Goal: Transaction & Acquisition: Download file/media

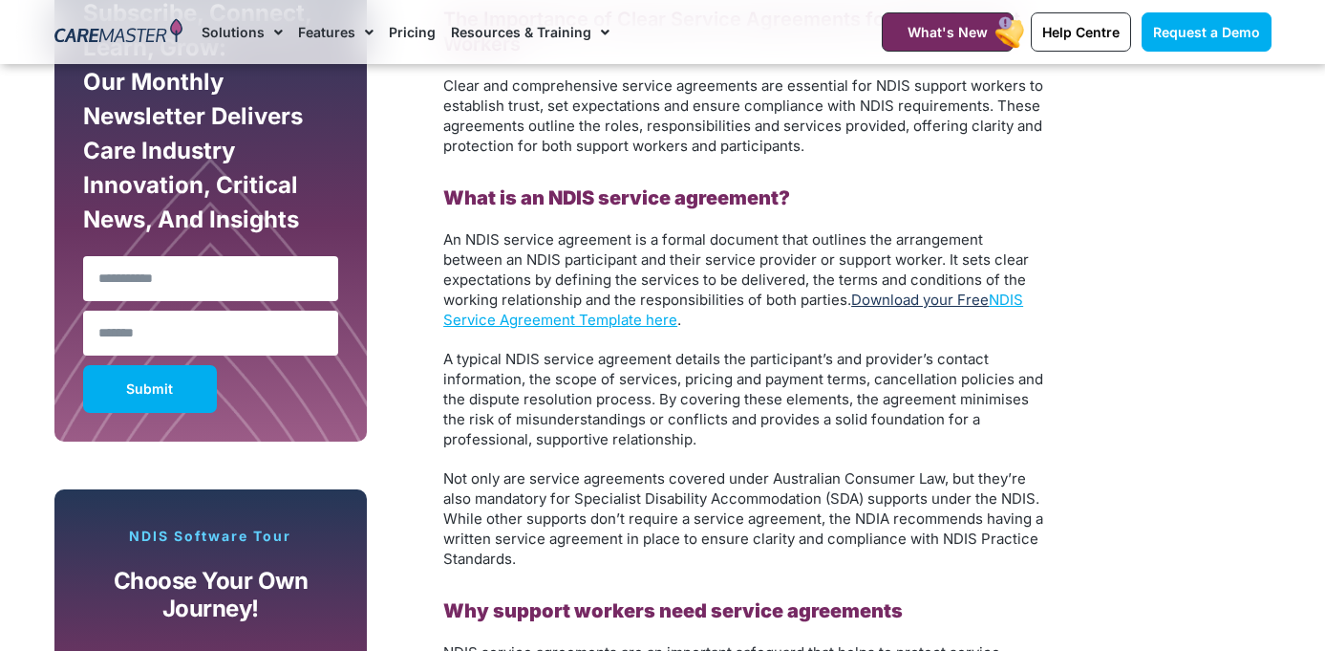
click at [929, 296] on link "Download your Free" at bounding box center [920, 299] width 138 height 18
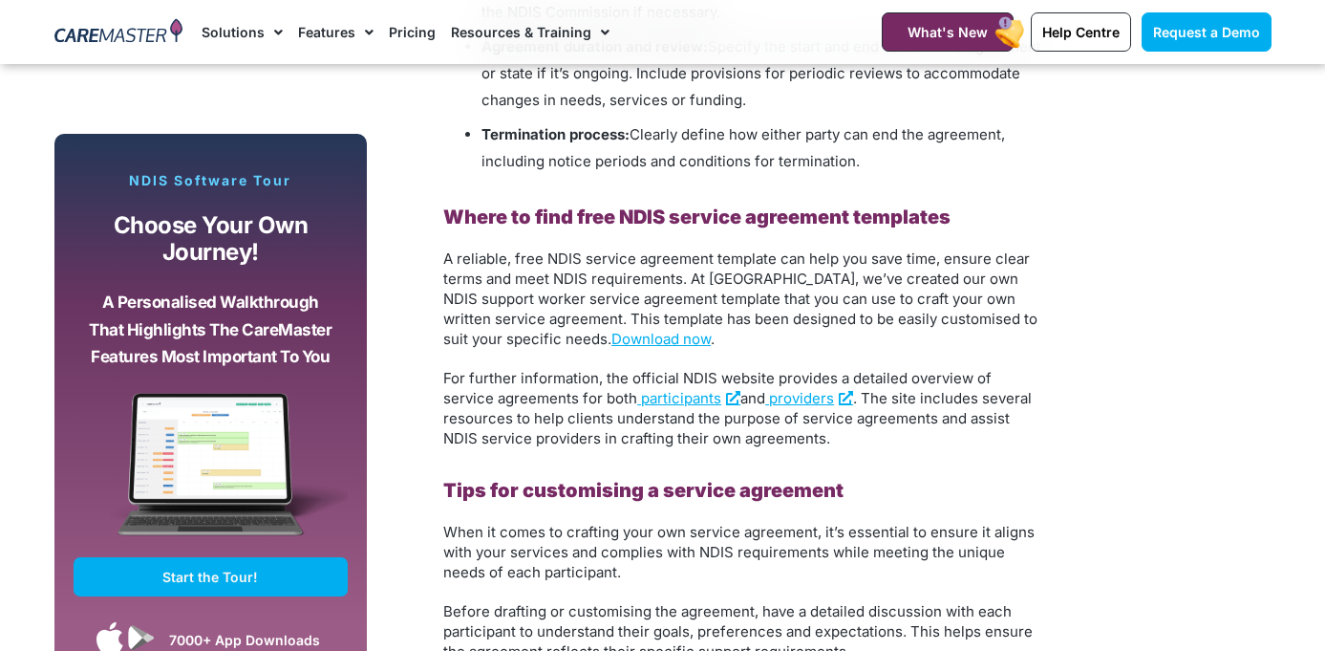
scroll to position [2611, 0]
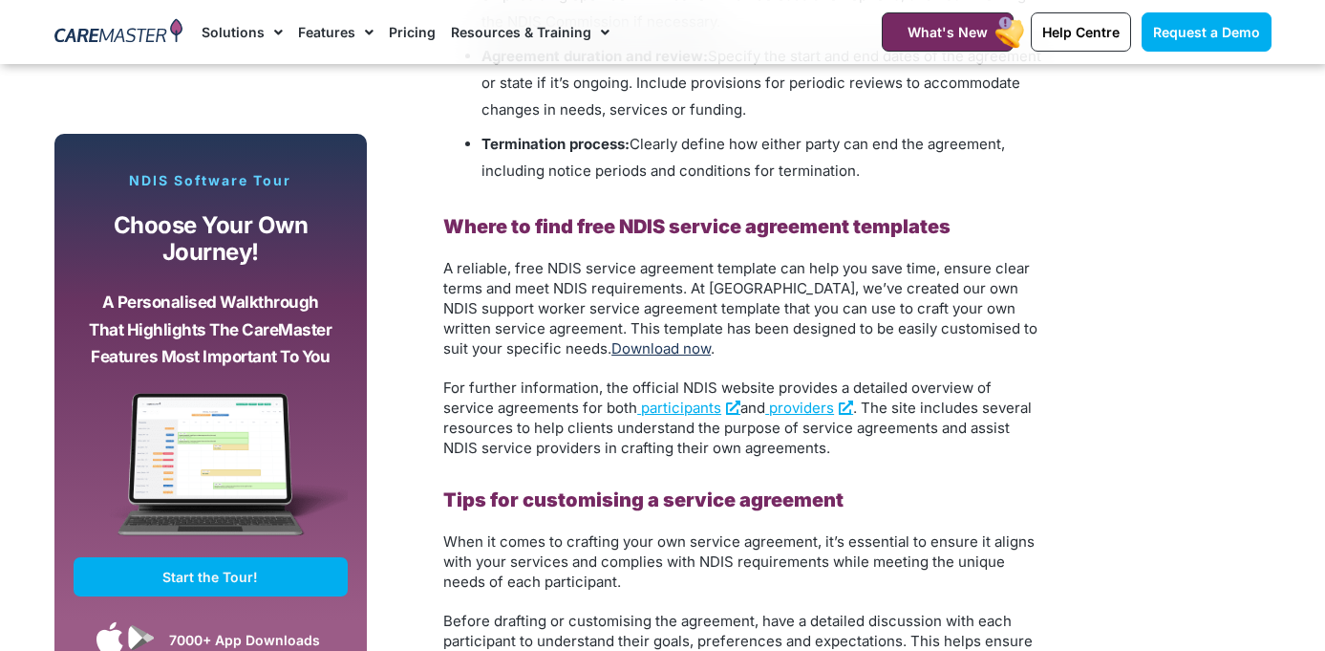
click at [620, 347] on link "Download now" at bounding box center [660, 348] width 99 height 18
